Goal: Complete application form

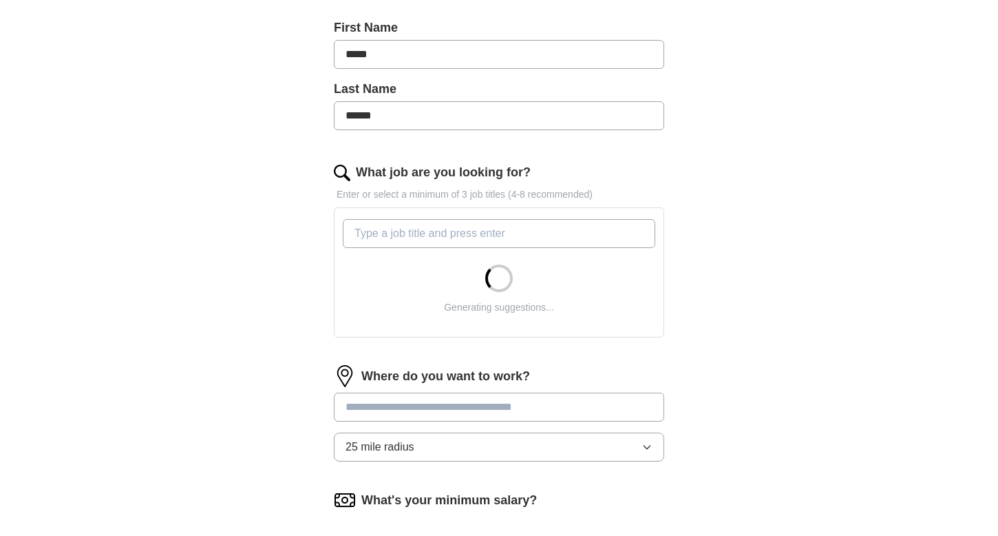
scroll to position [301, 0]
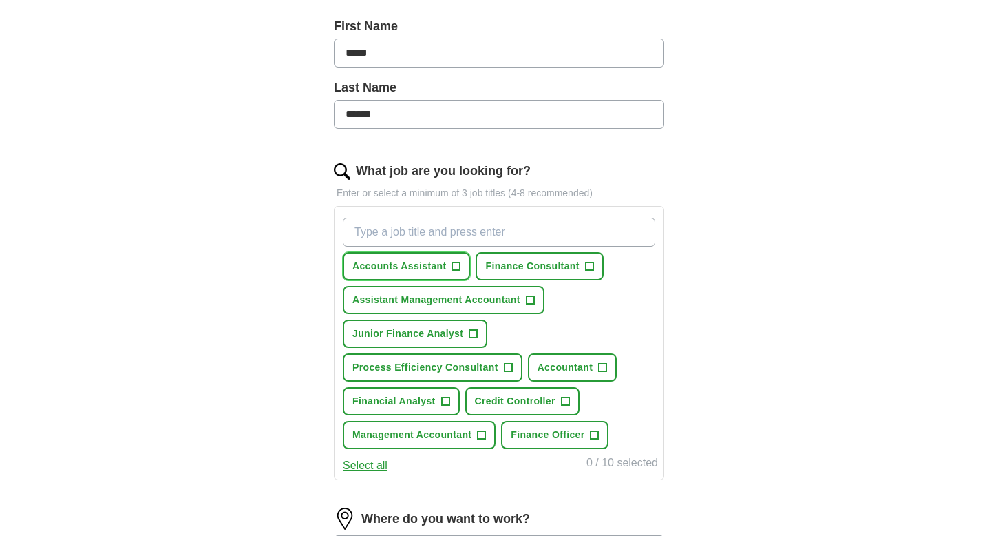
click at [430, 270] on span "Accounts Assistant" at bounding box center [399, 266] width 94 height 14
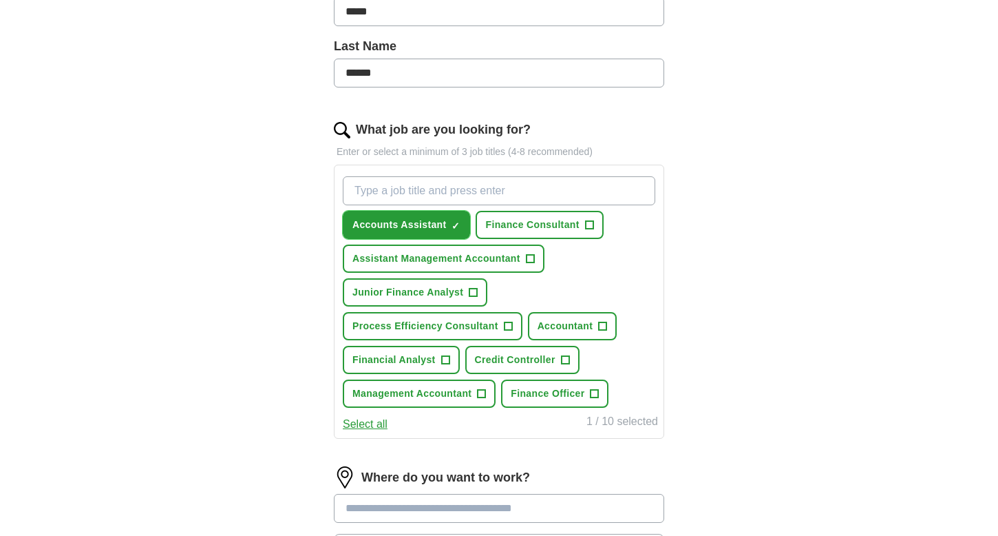
scroll to position [346, 0]
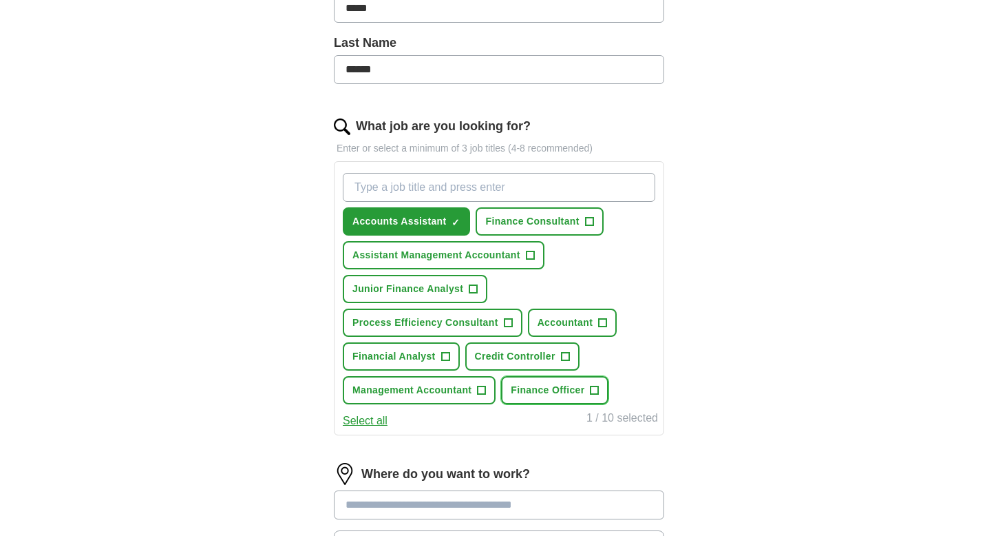
click at [535, 391] on span "Finance Officer" at bounding box center [548, 390] width 74 height 14
click at [497, 358] on span "Credit Controller" at bounding box center [515, 356] width 81 height 14
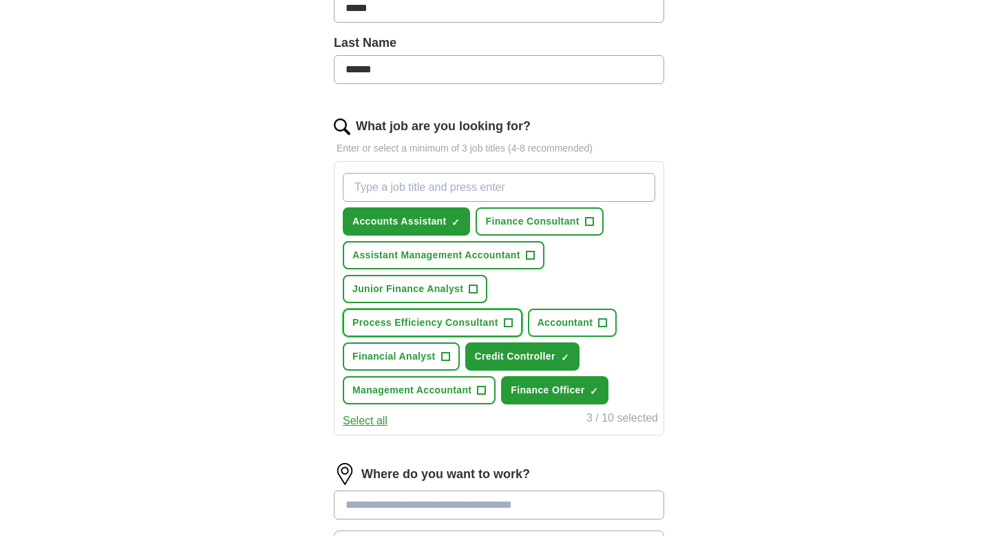
click at [456, 325] on span "Process Efficiency Consultant" at bounding box center [425, 322] width 146 height 14
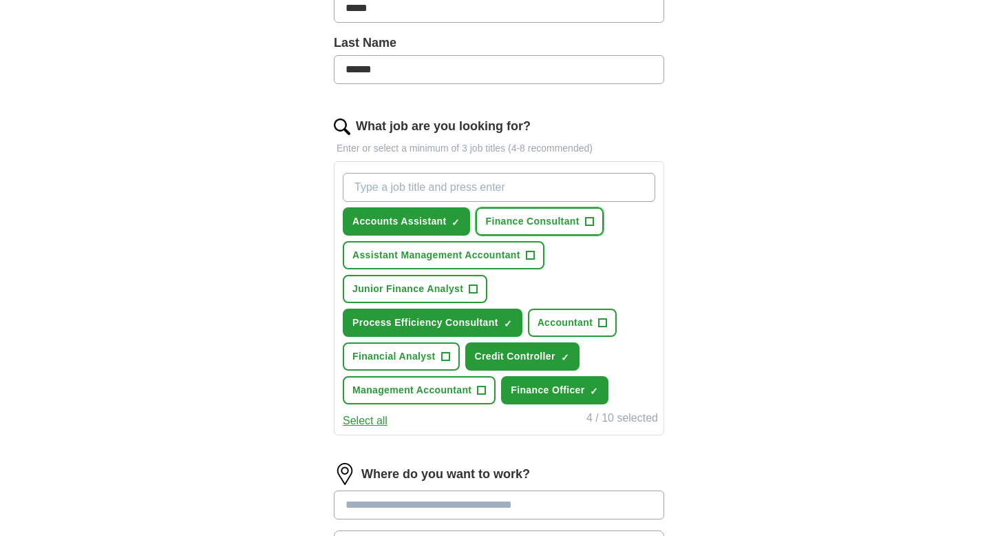
click at [534, 226] on span "Finance Consultant" at bounding box center [532, 221] width 94 height 14
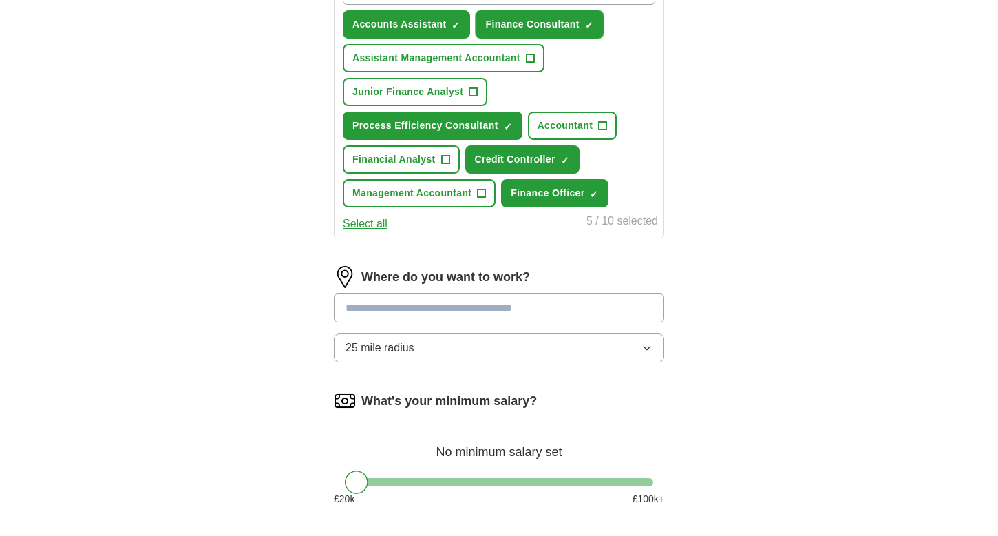
scroll to position [558, 0]
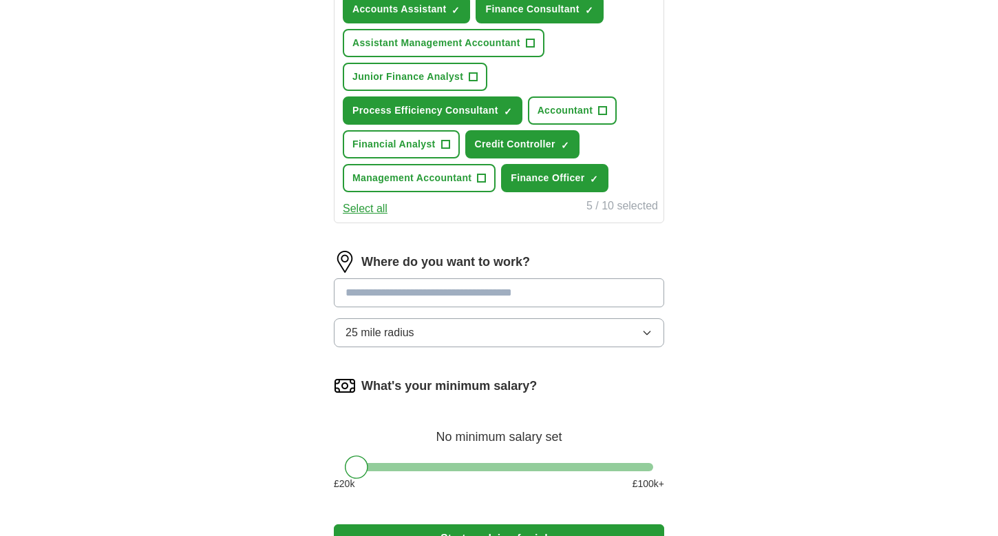
click at [417, 291] on input at bounding box center [499, 292] width 330 height 29
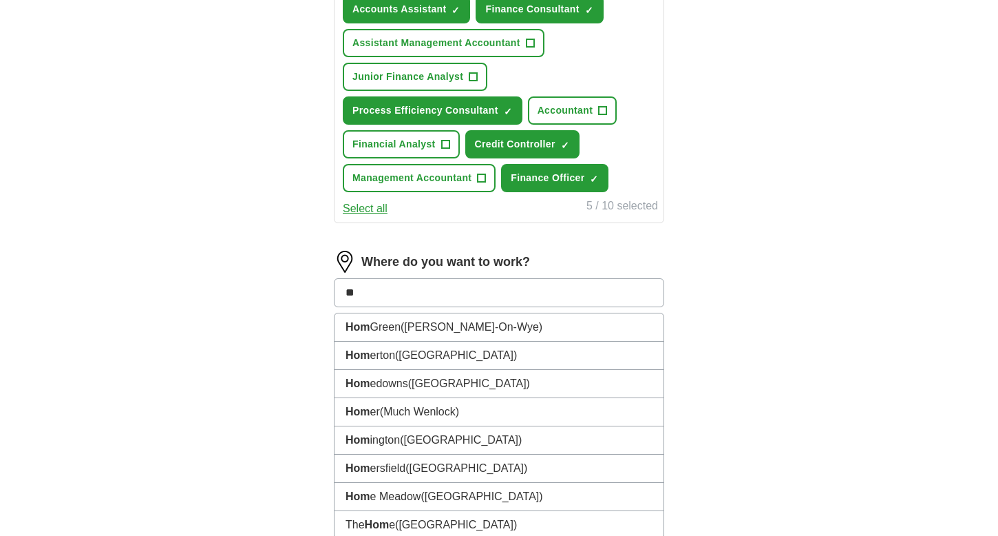
type input "*"
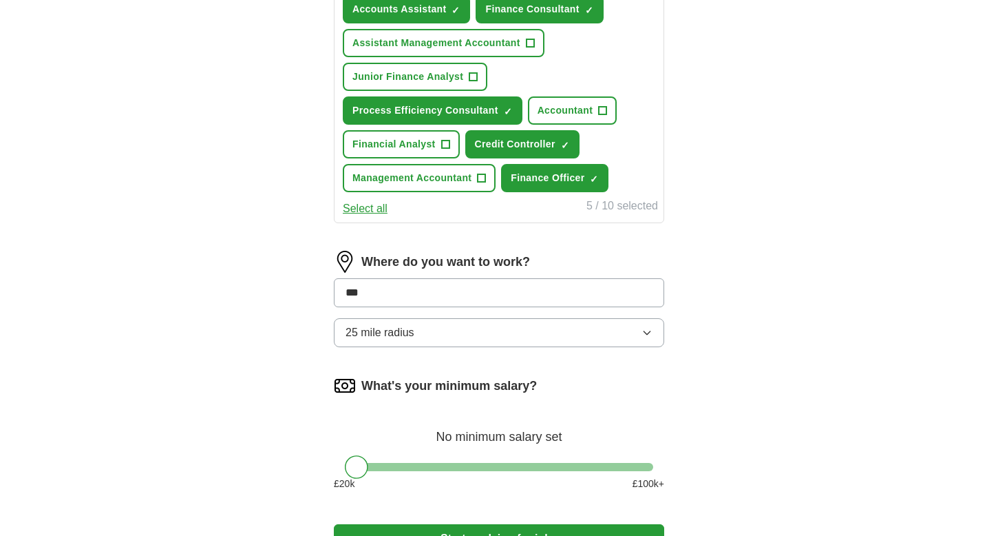
type input "****"
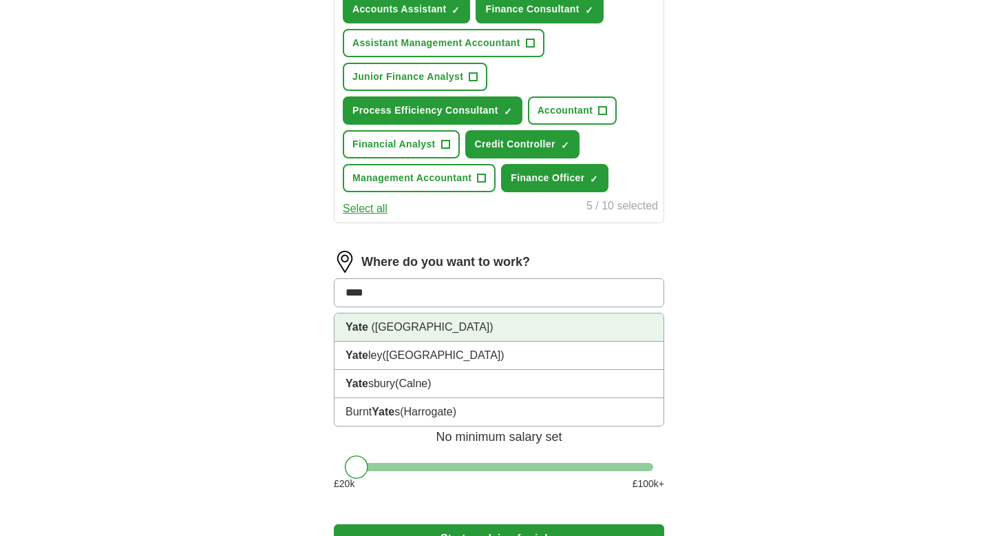
click at [403, 328] on span "([GEOGRAPHIC_DATA])" at bounding box center [432, 327] width 122 height 12
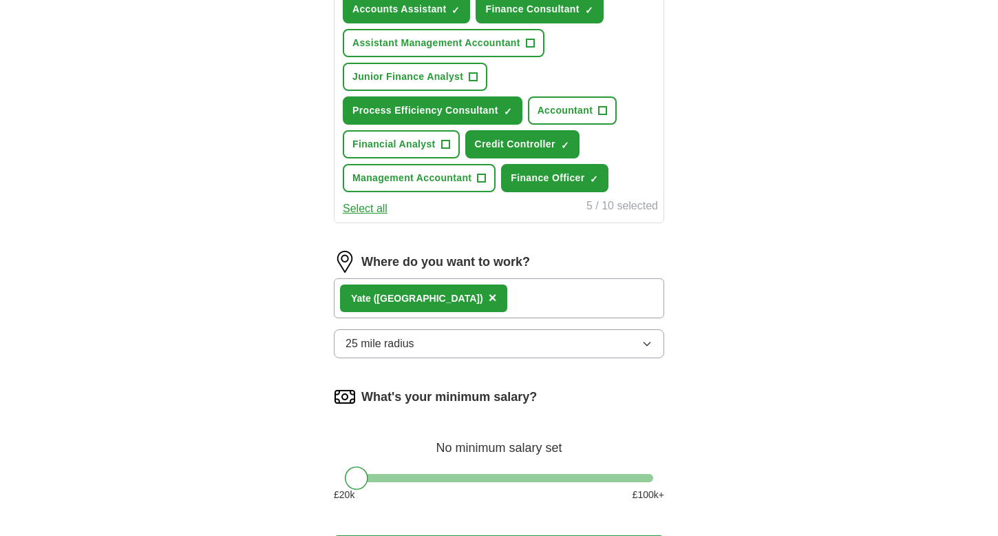
click at [393, 346] on span "25 mile radius" at bounding box center [380, 343] width 69 height 17
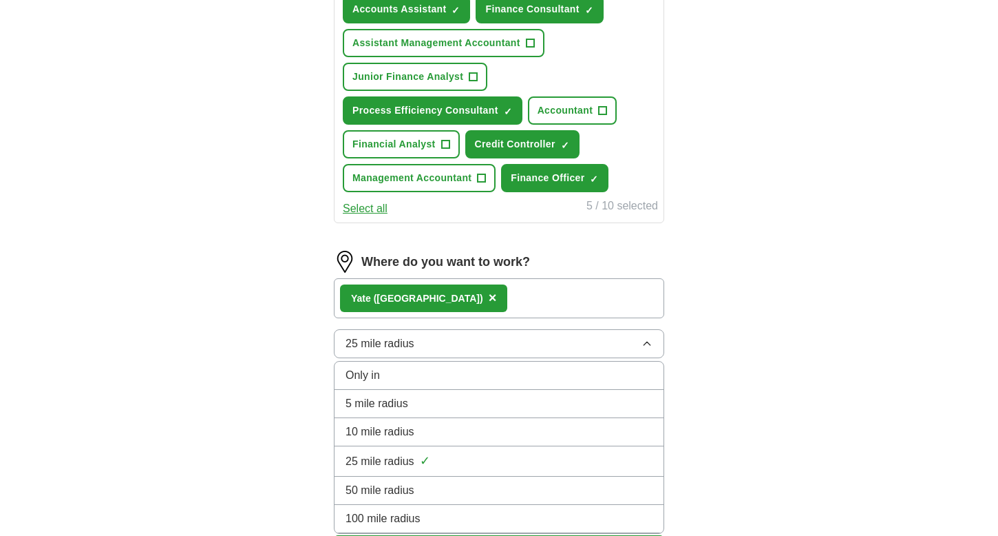
click at [372, 403] on span "5 mile radius" at bounding box center [377, 403] width 63 height 17
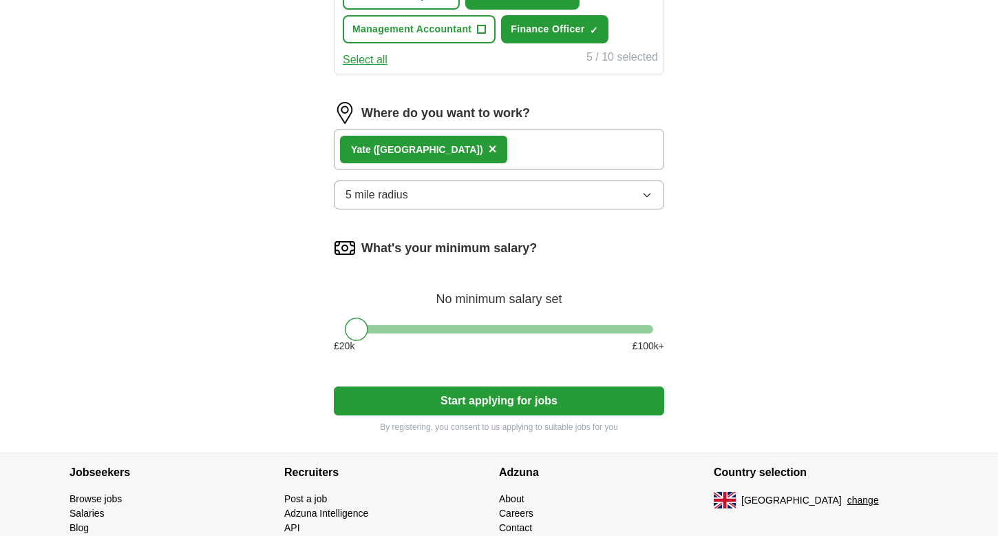
scroll to position [713, 0]
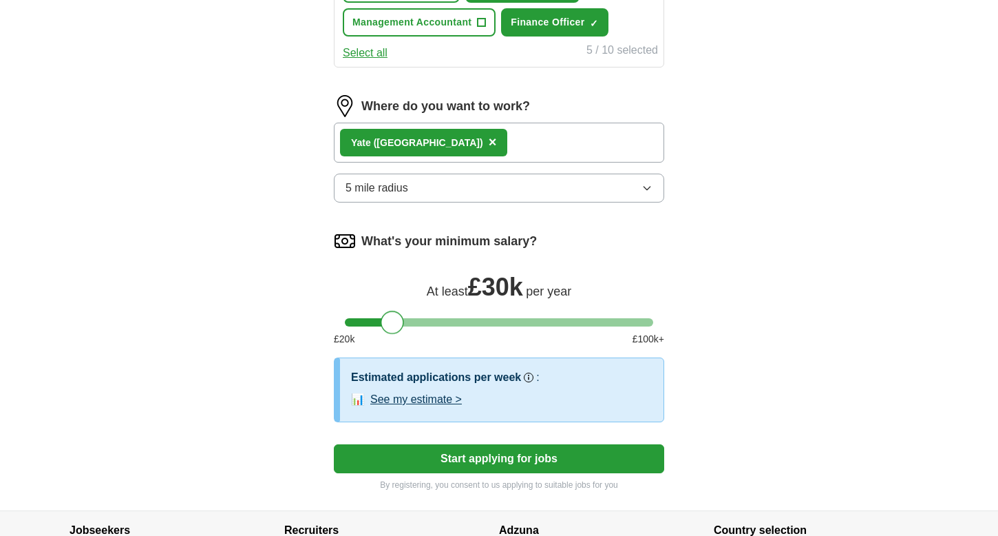
drag, startPoint x: 359, startPoint y: 324, endPoint x: 394, endPoint y: 332, distance: 36.6
click at [394, 332] on div at bounding box center [392, 321] width 23 height 23
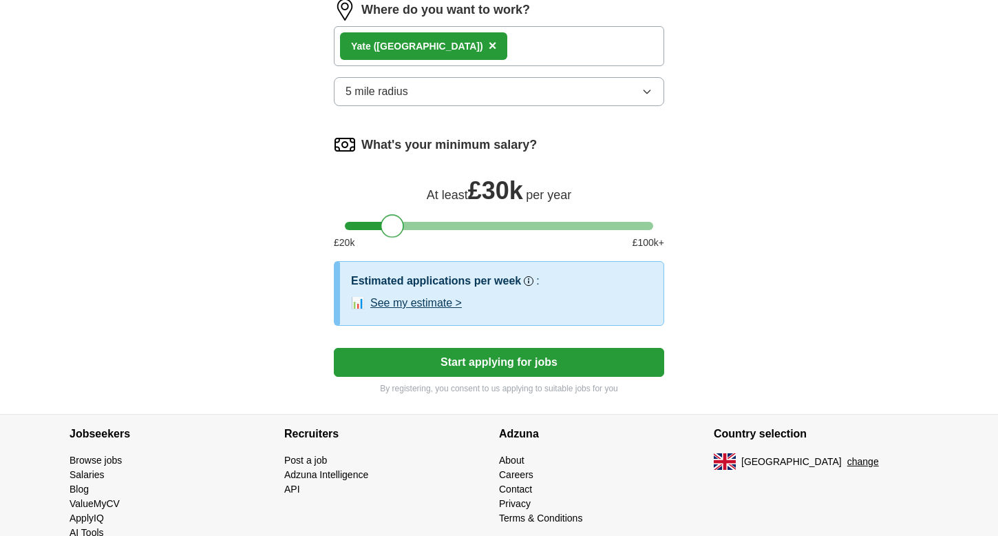
scroll to position [812, 0]
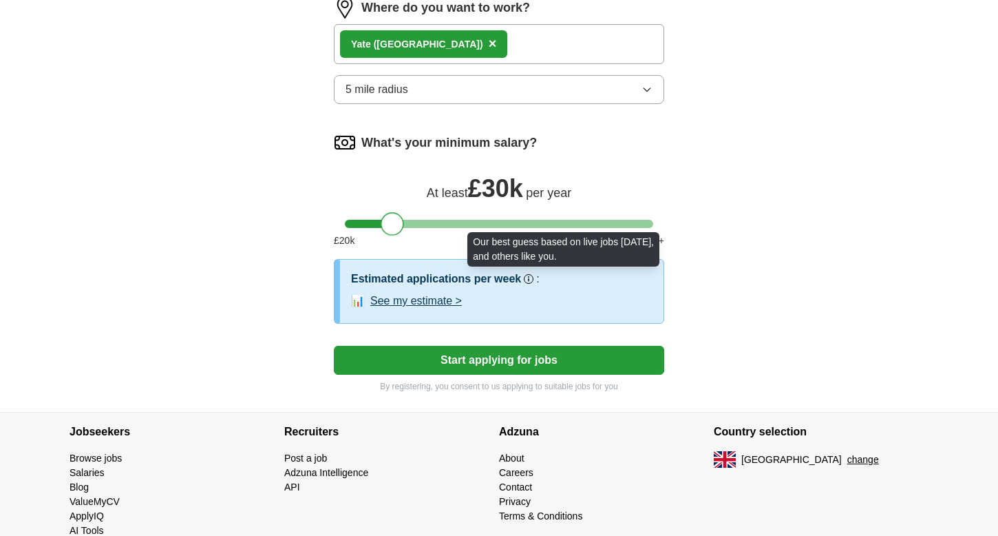
click at [529, 283] on icon at bounding box center [529, 279] width 8 height 8
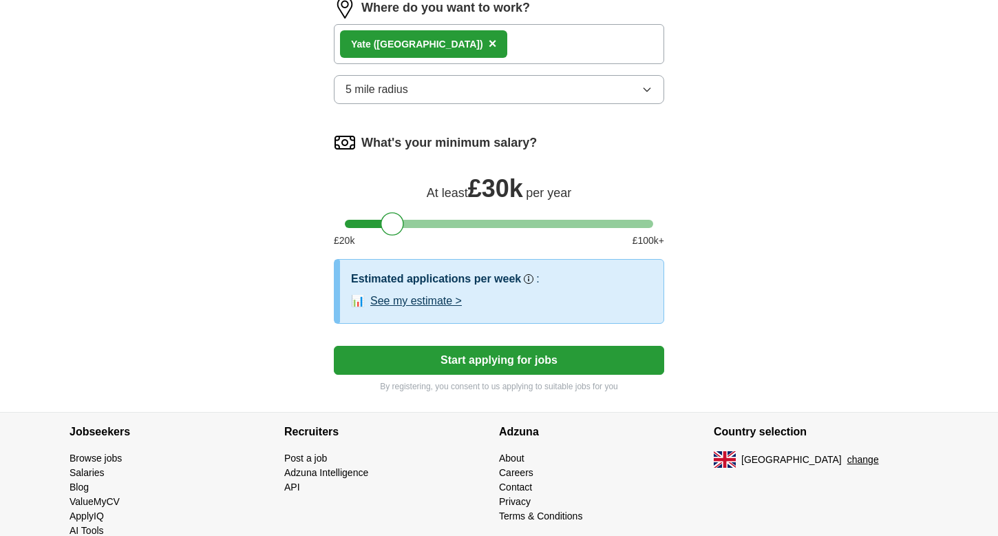
click at [410, 304] on button "See my estimate >" at bounding box center [416, 301] width 92 height 17
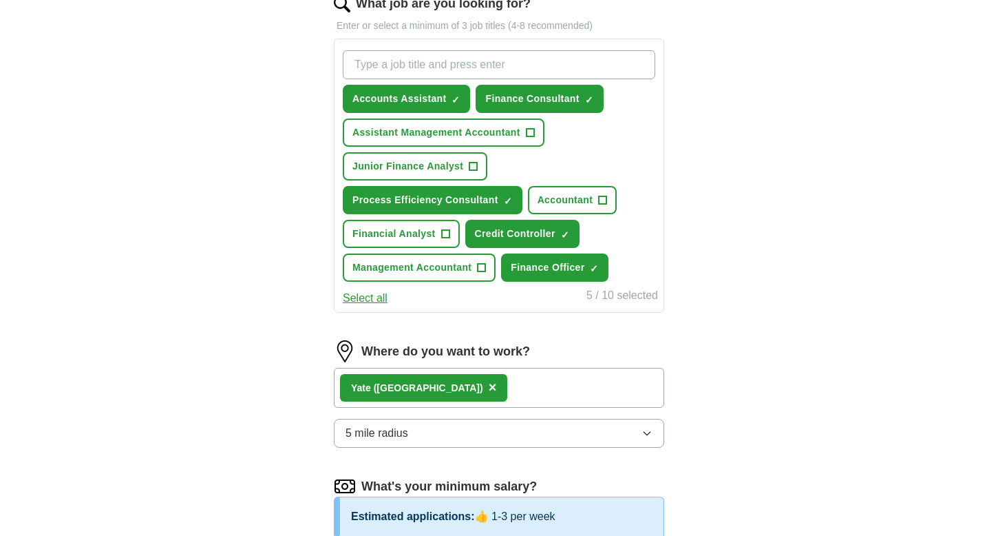
scroll to position [467, 0]
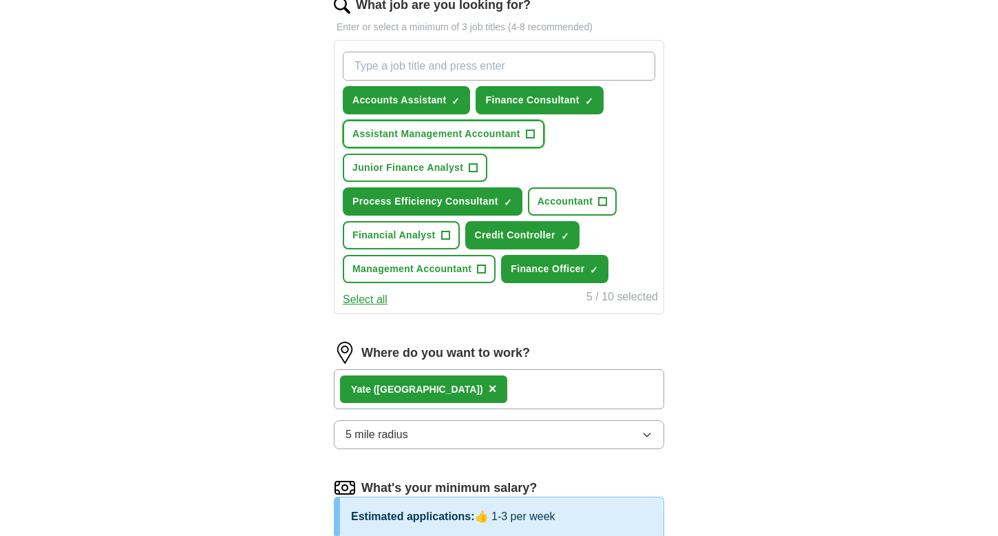
click at [477, 129] on span "Assistant Management Accountant" at bounding box center [436, 134] width 168 height 14
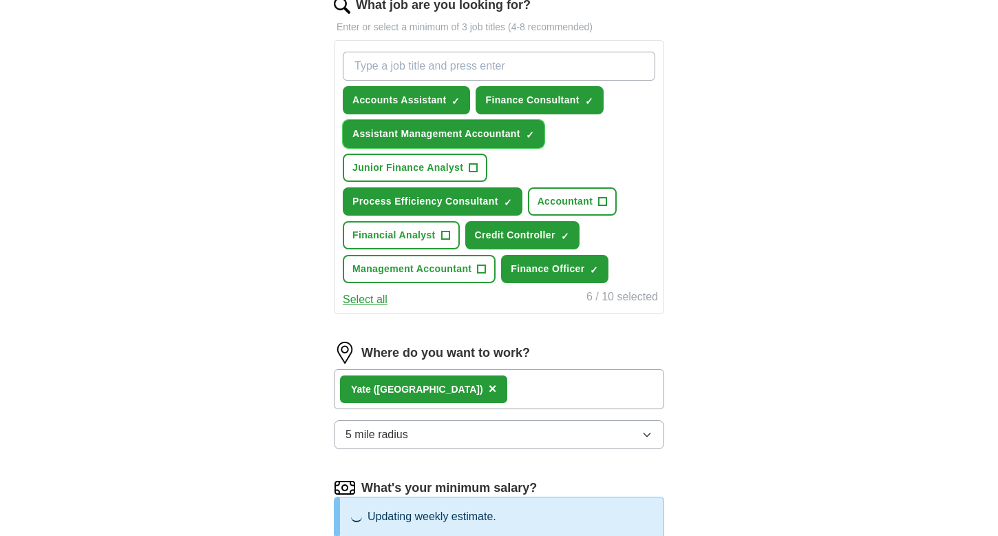
click at [459, 134] on span "Assistant Management Accountant" at bounding box center [436, 134] width 168 height 14
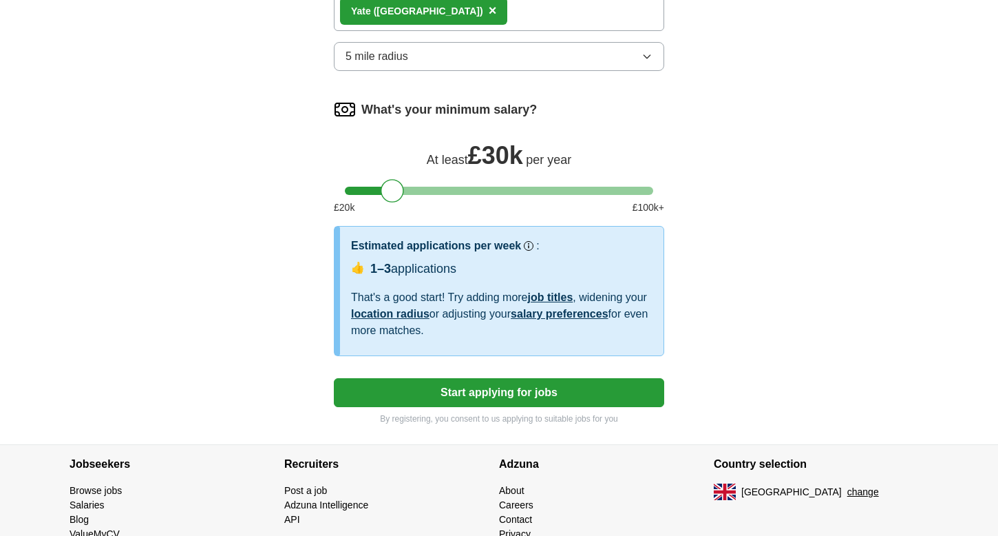
scroll to position [851, 0]
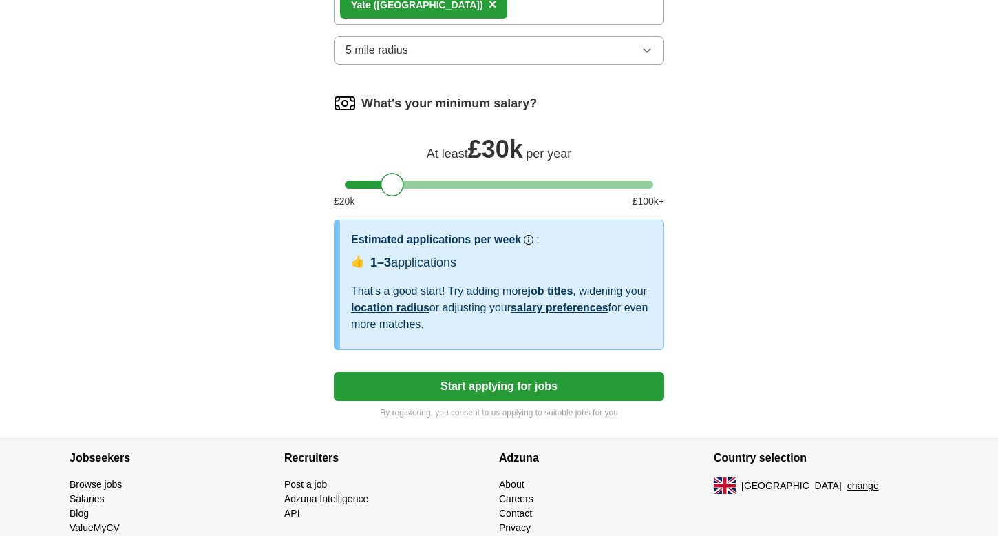
click at [403, 386] on button "Start applying for jobs" at bounding box center [499, 386] width 330 height 29
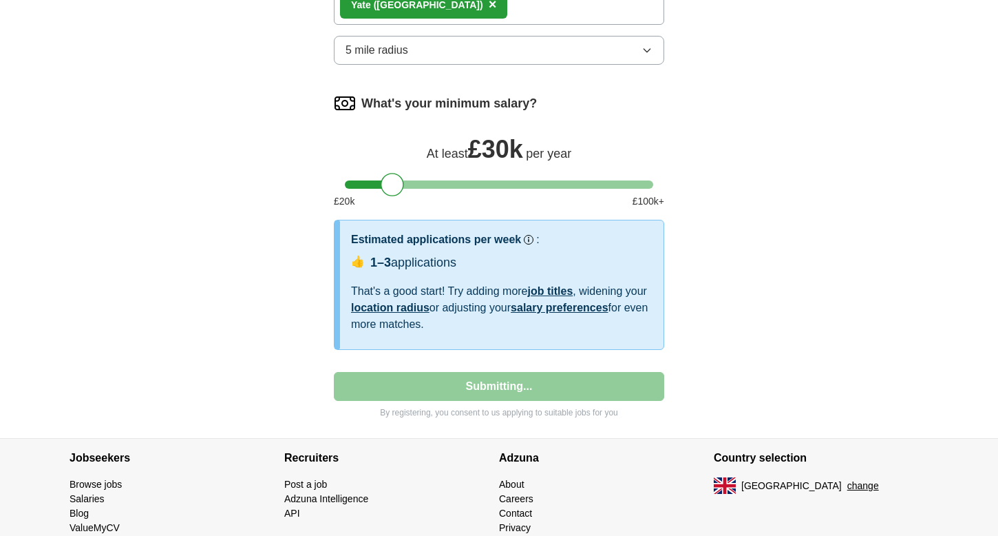
select select "**"
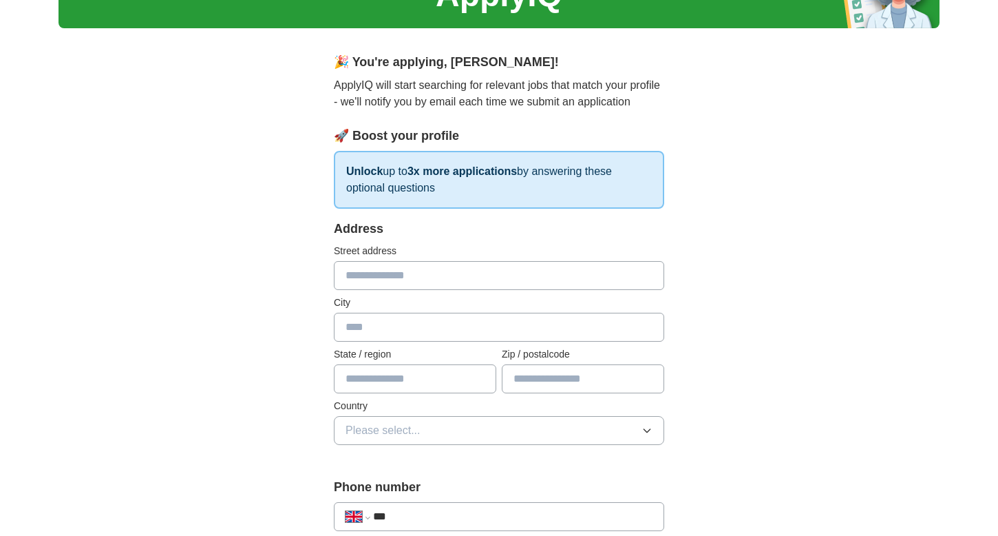
scroll to position [0, 0]
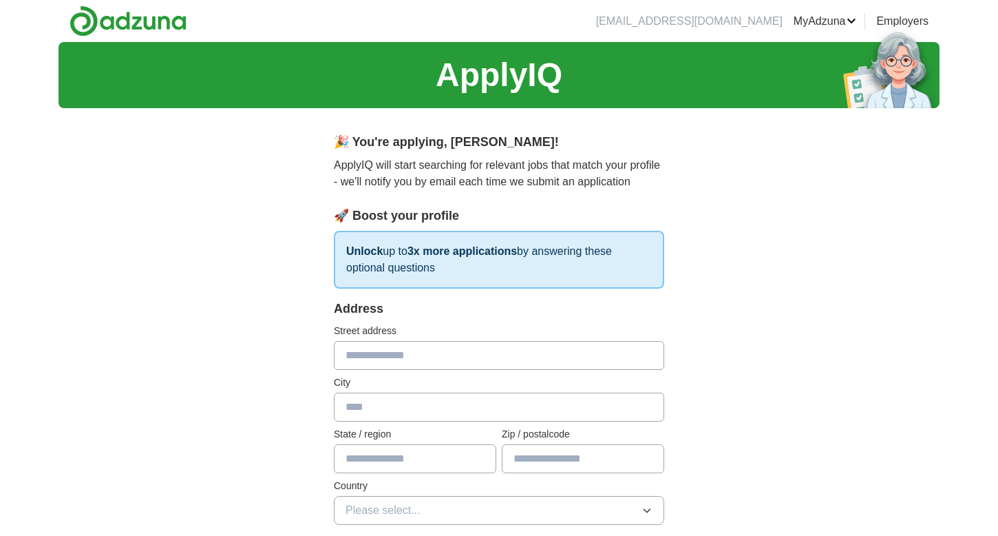
click at [368, 359] on input "text" at bounding box center [499, 355] width 330 height 29
type input "**********"
type input "****"
type input "**********"
type input "********"
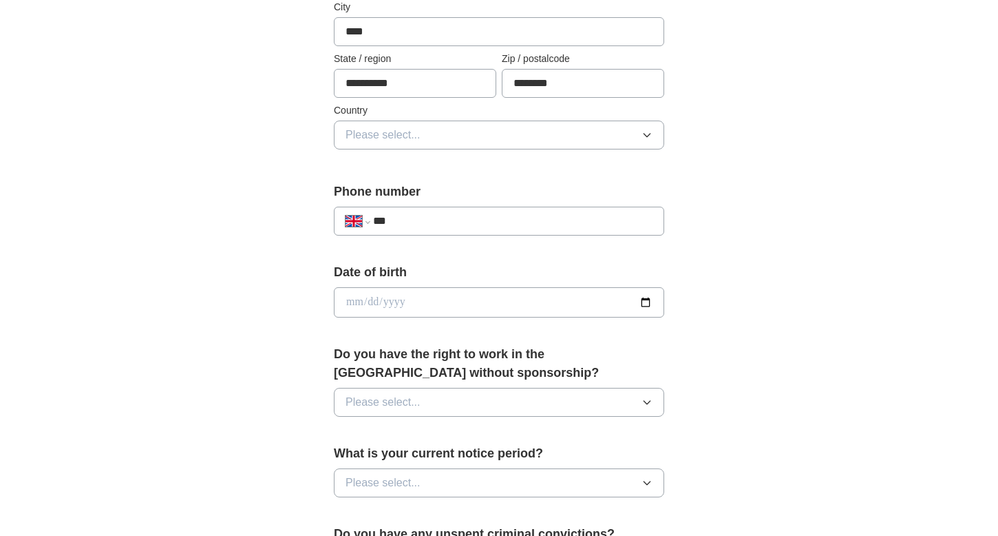
scroll to position [381, 0]
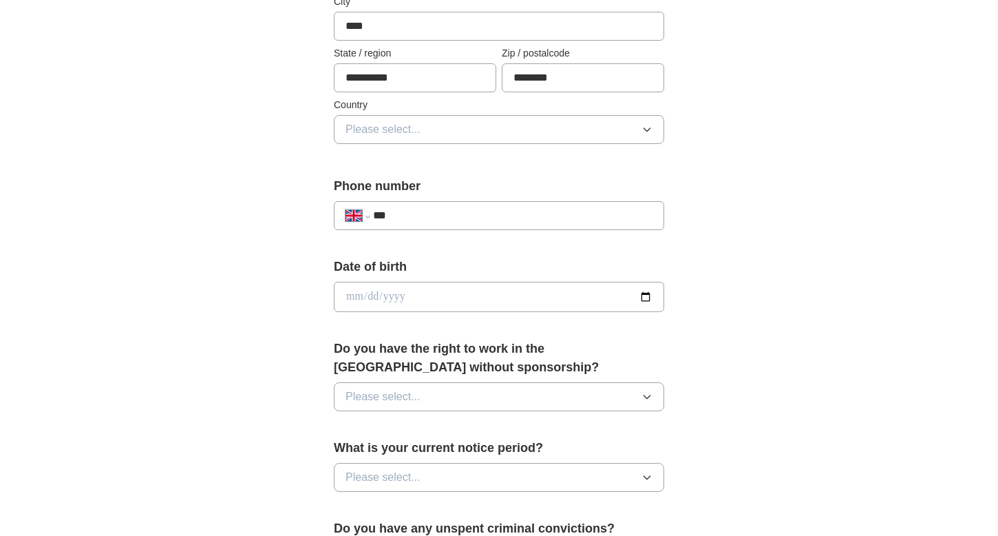
click at [410, 125] on span "Please select..." at bounding box center [383, 129] width 75 height 17
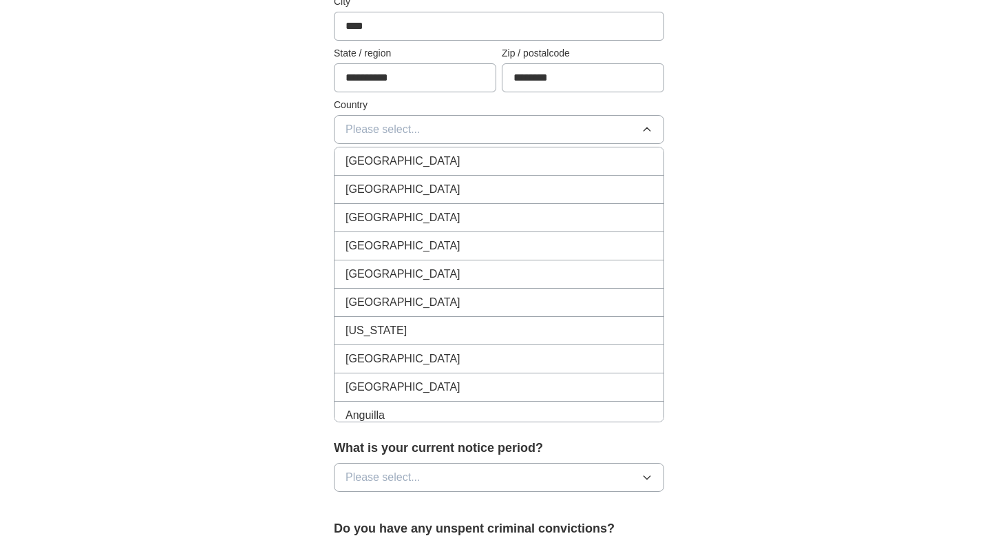
click at [401, 154] on span "[GEOGRAPHIC_DATA]" at bounding box center [403, 161] width 115 height 17
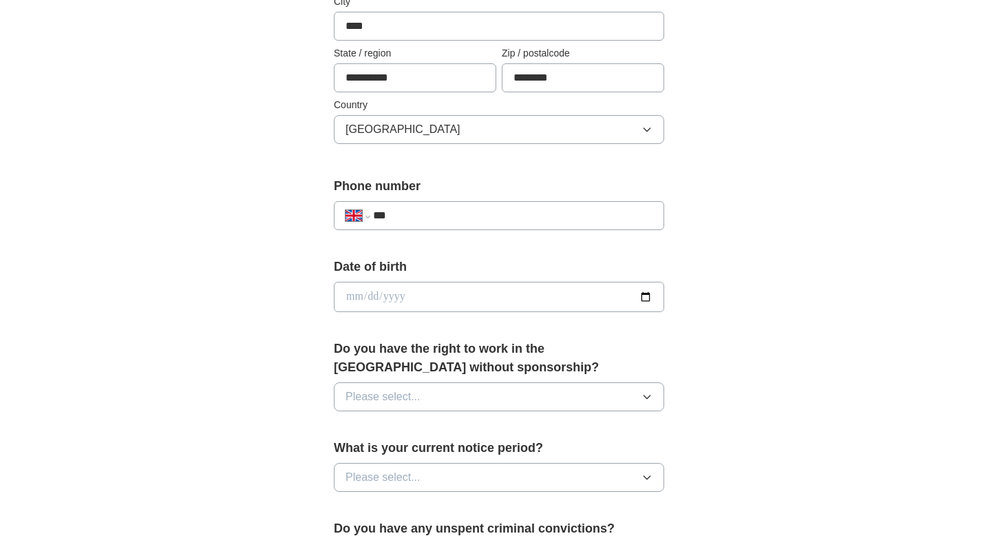
click at [409, 222] on input "***" at bounding box center [512, 215] width 279 height 17
type input "**********"
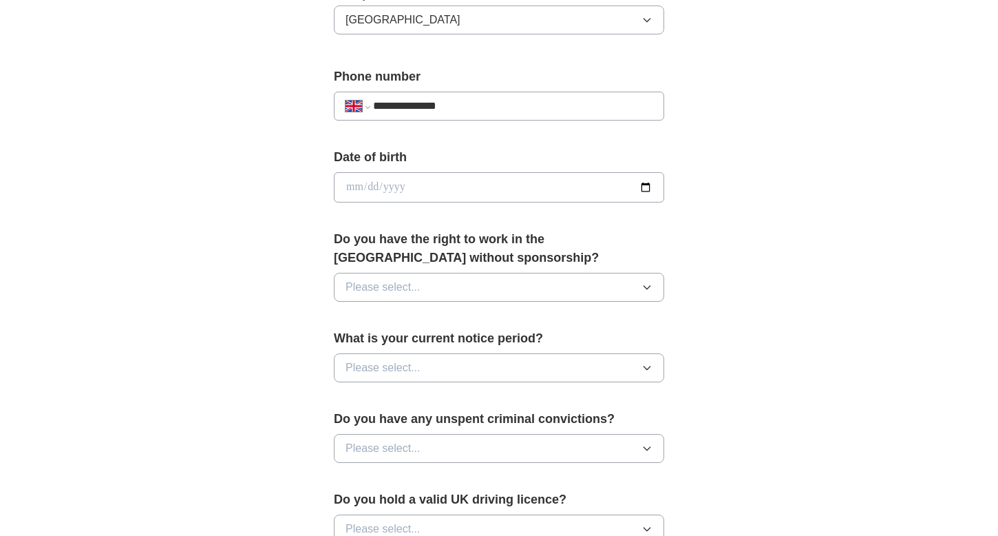
scroll to position [495, 0]
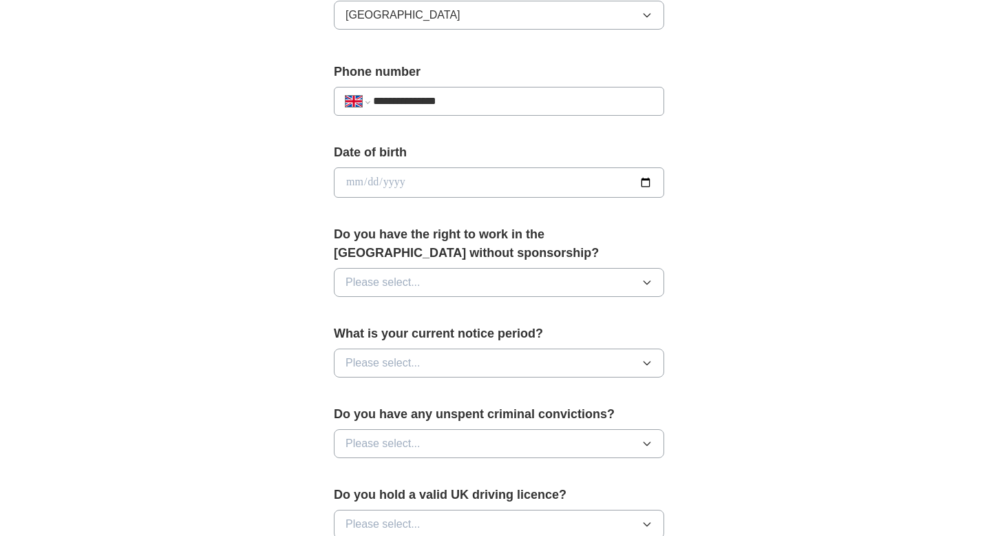
click at [411, 167] on div "Date of birth" at bounding box center [499, 175] width 330 height 65
click at [419, 175] on input "date" at bounding box center [499, 182] width 330 height 30
click at [317, 229] on div "**********" at bounding box center [499, 203] width 441 height 1158
click at [371, 277] on span "Please select..." at bounding box center [383, 282] width 75 height 17
click at [374, 313] on div "Yes" at bounding box center [499, 314] width 307 height 17
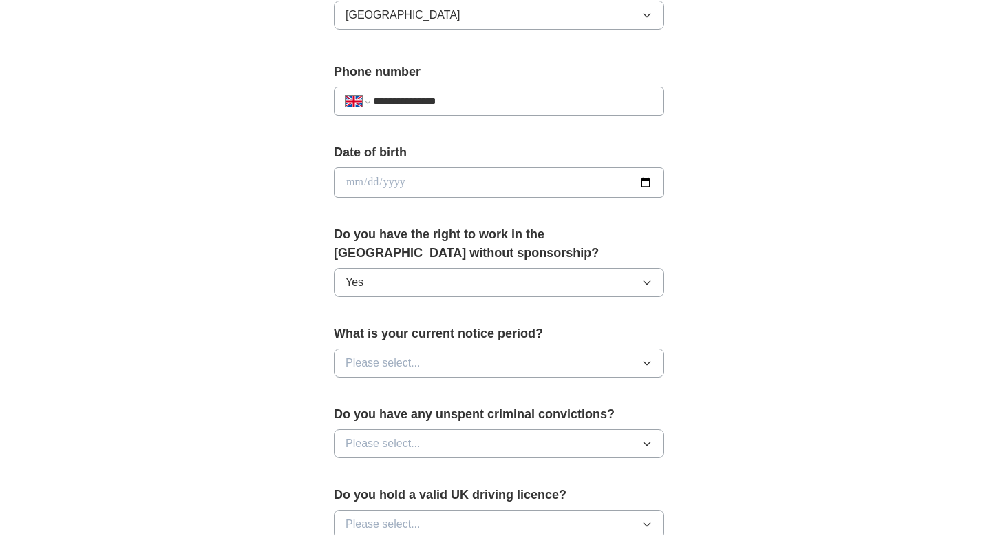
click at [392, 366] on span "Please select..." at bounding box center [383, 363] width 75 height 17
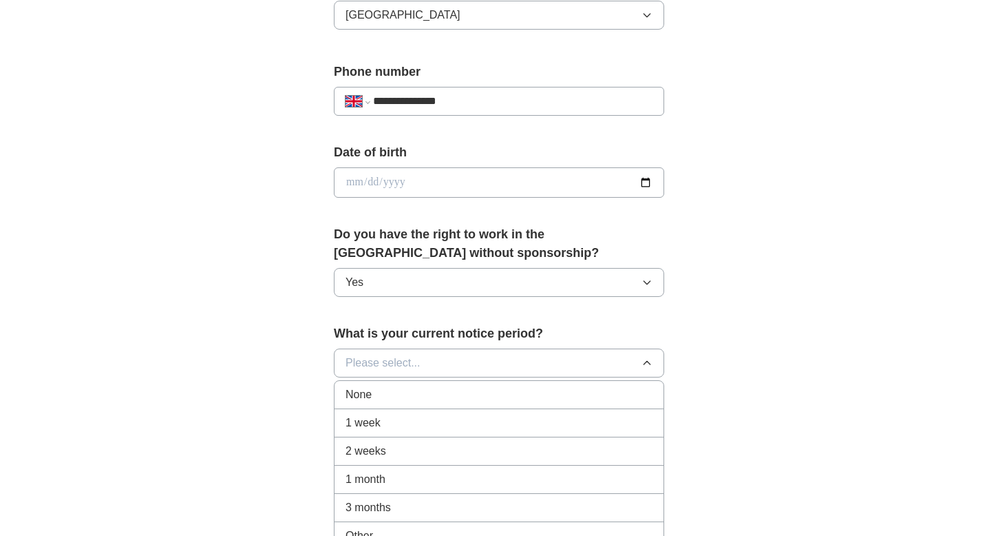
click at [355, 397] on span "None" at bounding box center [359, 394] width 26 height 17
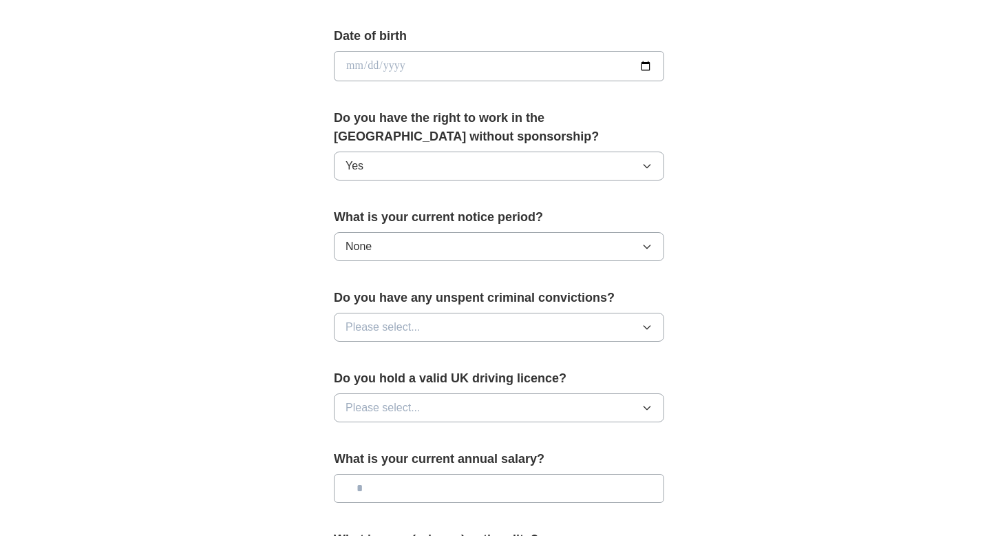
scroll to position [613, 0]
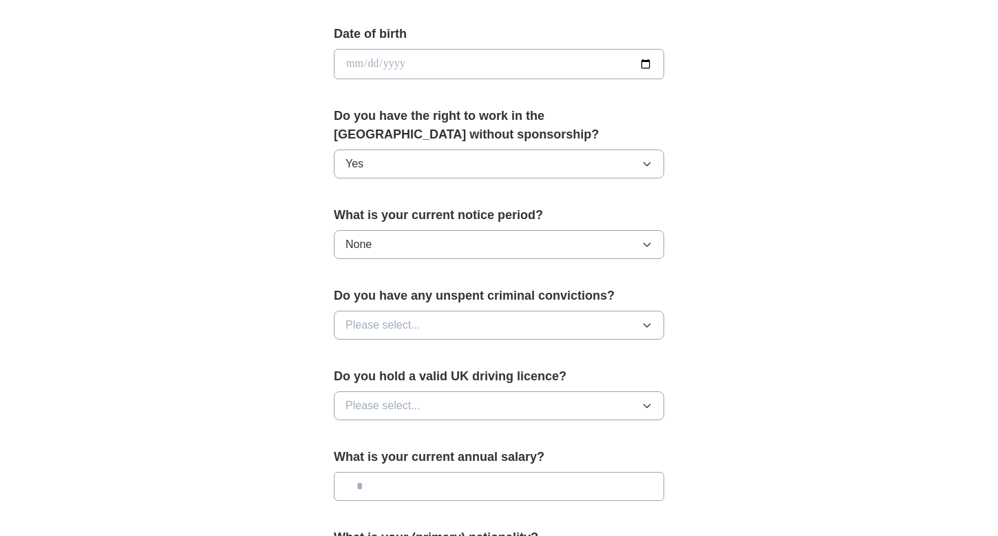
click at [382, 240] on button "None" at bounding box center [499, 244] width 330 height 29
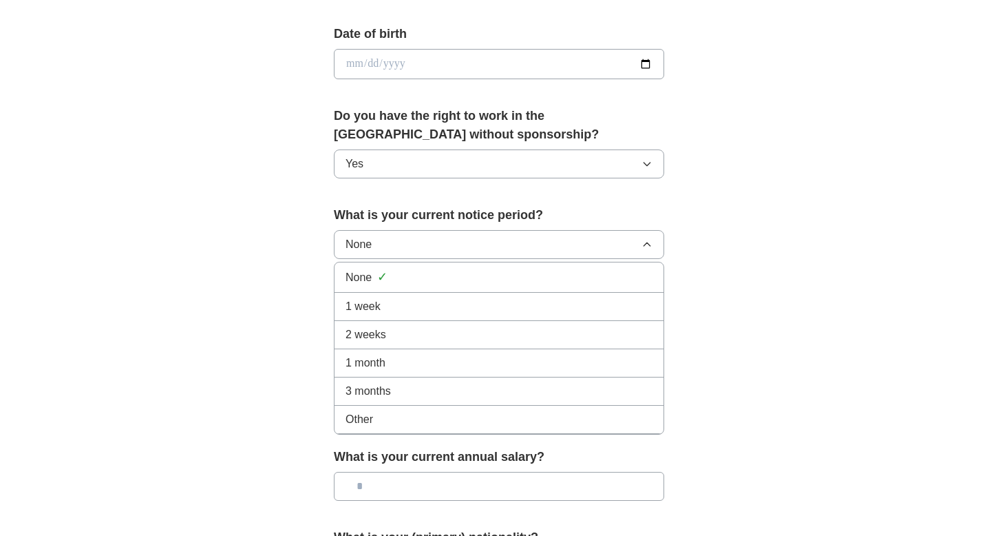
click at [357, 335] on span "2 weeks" at bounding box center [366, 334] width 41 height 17
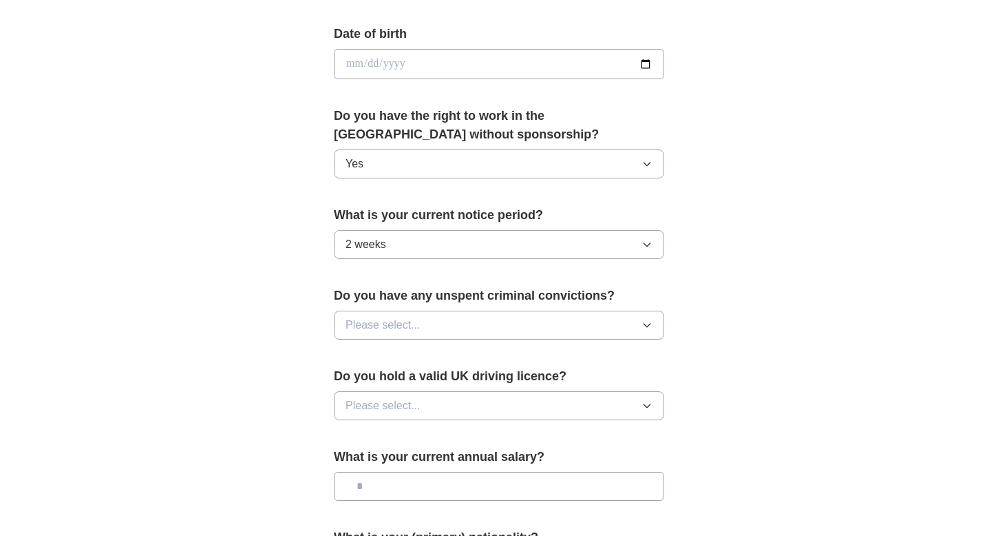
click at [380, 324] on span "Please select..." at bounding box center [383, 325] width 75 height 17
click at [343, 387] on li "No" at bounding box center [499, 385] width 329 height 28
click at [373, 400] on span "Please select..." at bounding box center [383, 405] width 75 height 17
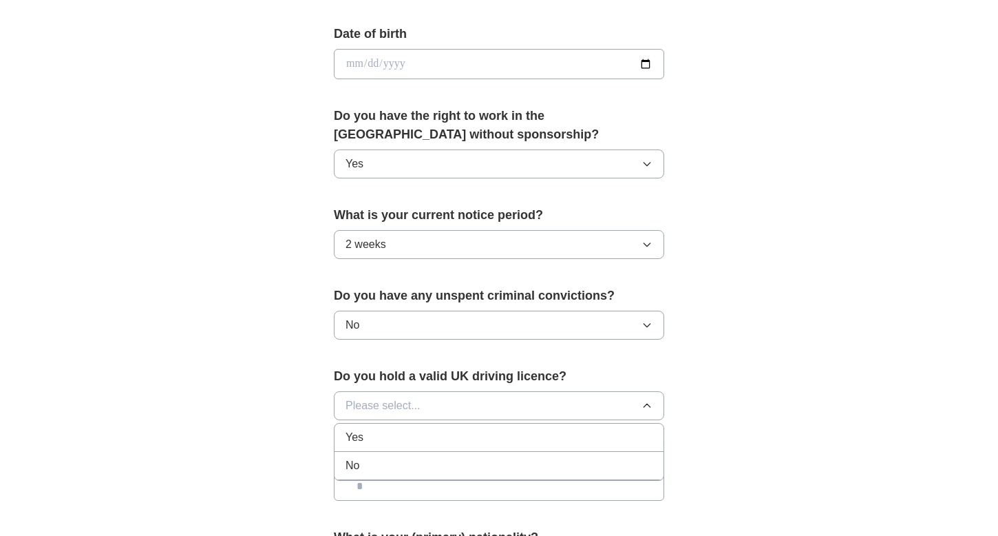
click at [366, 436] on div "Yes" at bounding box center [499, 437] width 307 height 17
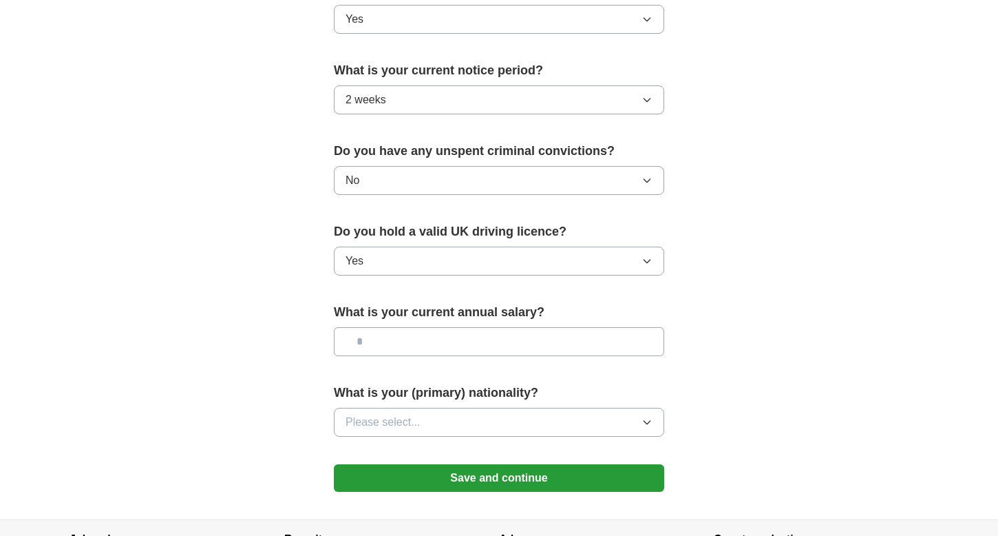
scroll to position [770, 0]
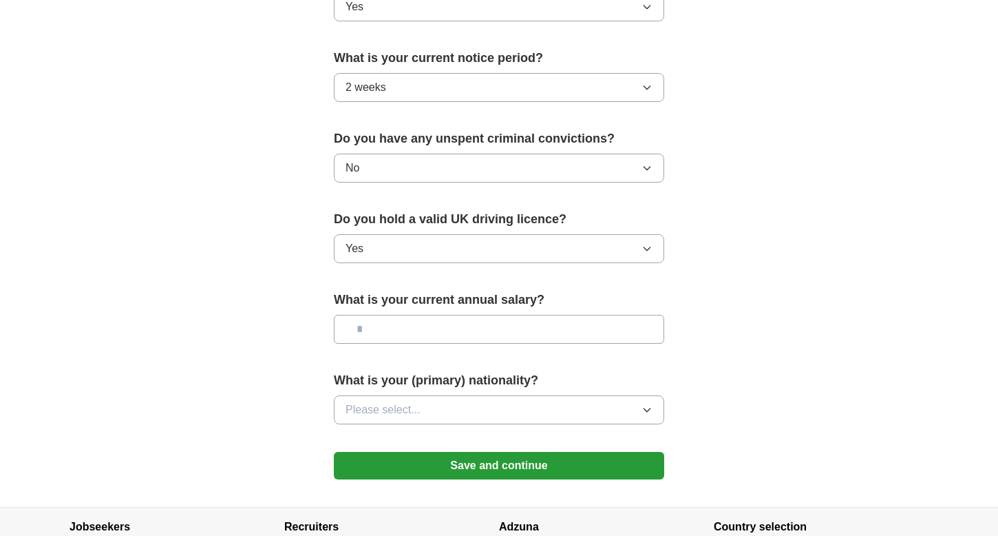
click at [390, 334] on input "text" at bounding box center [499, 329] width 330 height 29
type input "*******"
click at [416, 406] on span "Please select..." at bounding box center [383, 409] width 75 height 17
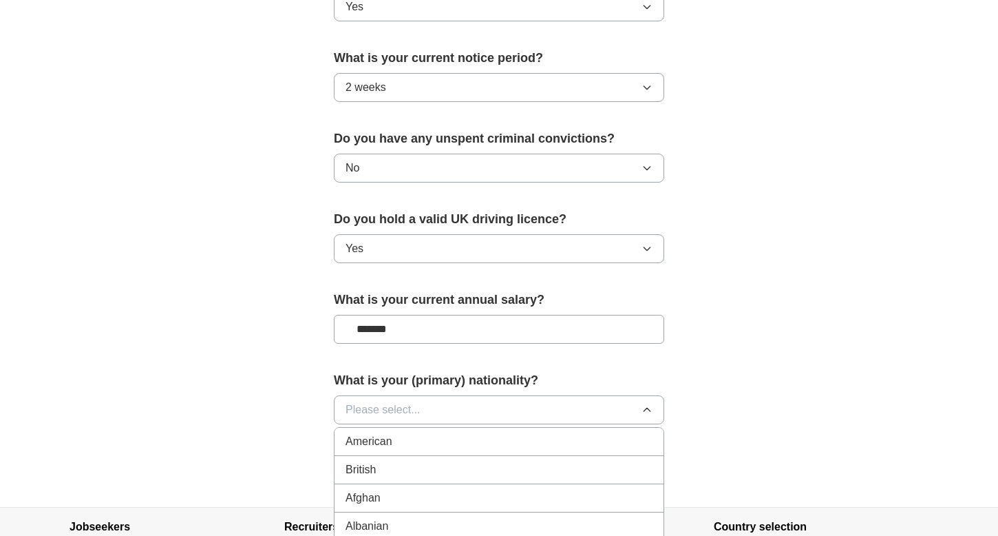
click at [367, 467] on span "British" at bounding box center [361, 469] width 30 height 17
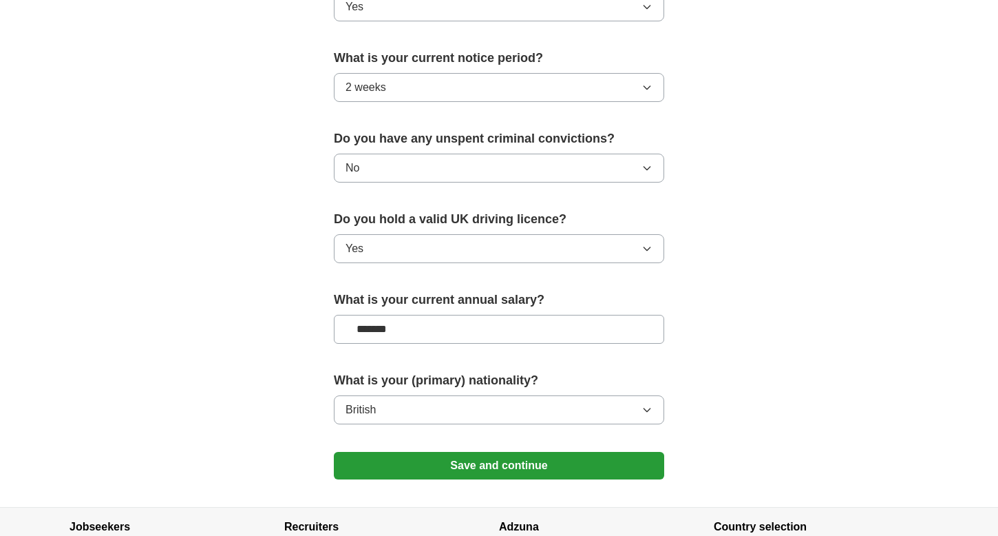
click at [399, 458] on button "Save and continue" at bounding box center [499, 466] width 330 height 28
